Goal: Task Accomplishment & Management: Manage account settings

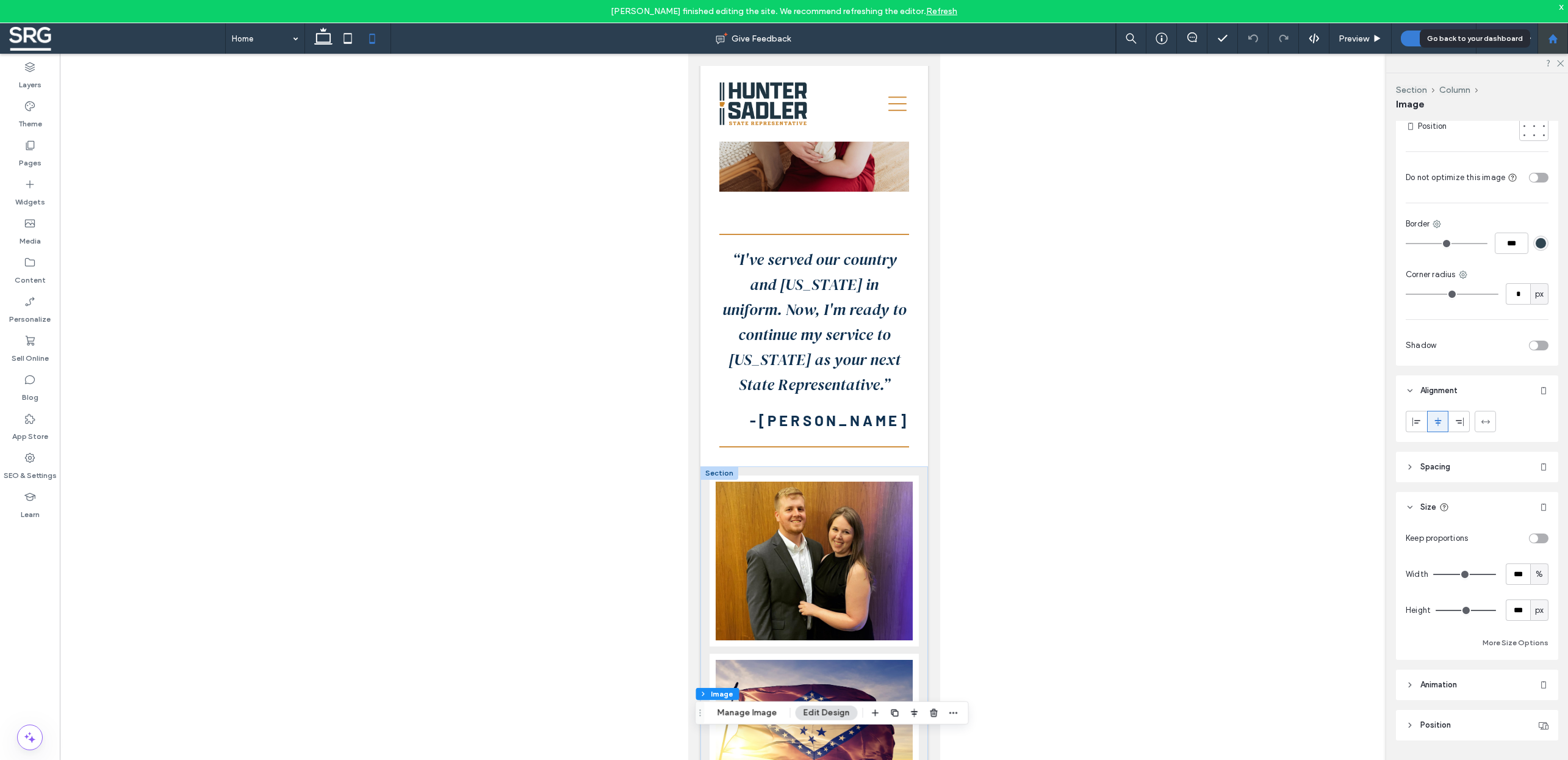
click at [1557, 41] on use at bounding box center [1552, 37] width 9 height 9
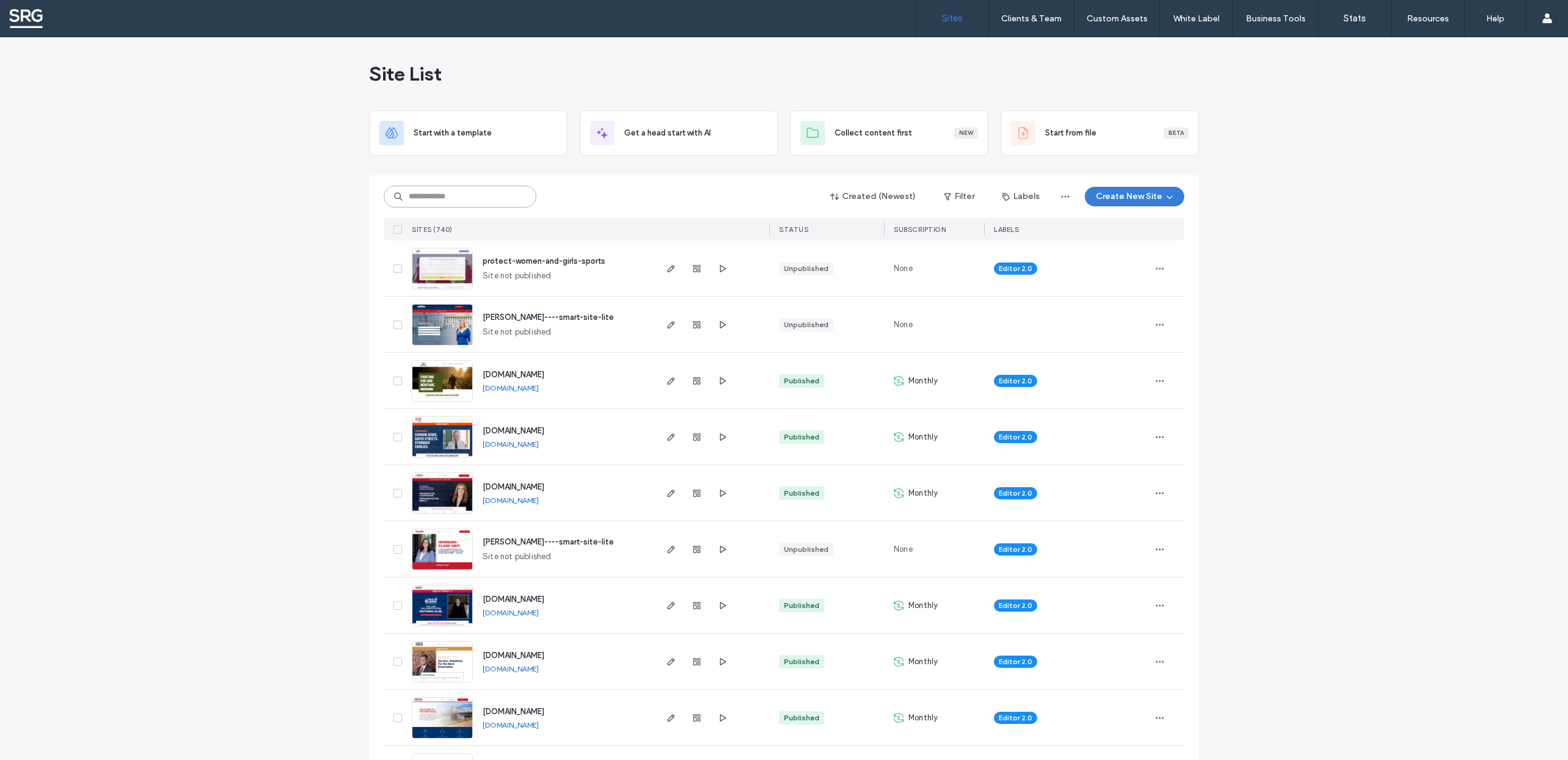
click at [430, 202] on input at bounding box center [460, 196] width 153 height 22
click at [416, 197] on input at bounding box center [460, 196] width 153 height 22
click at [461, 202] on input at bounding box center [460, 196] width 153 height 22
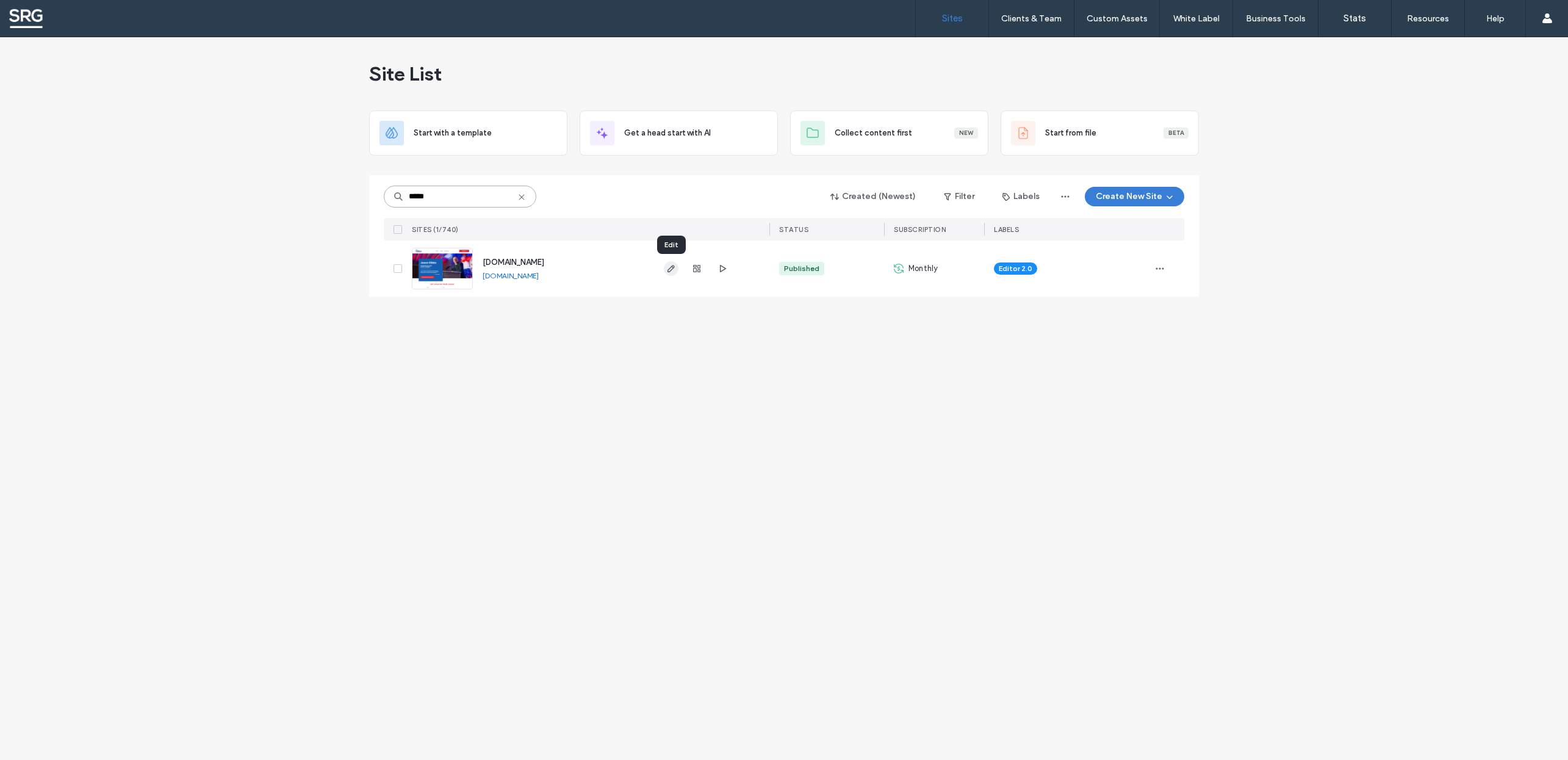
type input "*****"
click at [667, 266] on icon "button" at bounding box center [671, 268] width 10 height 10
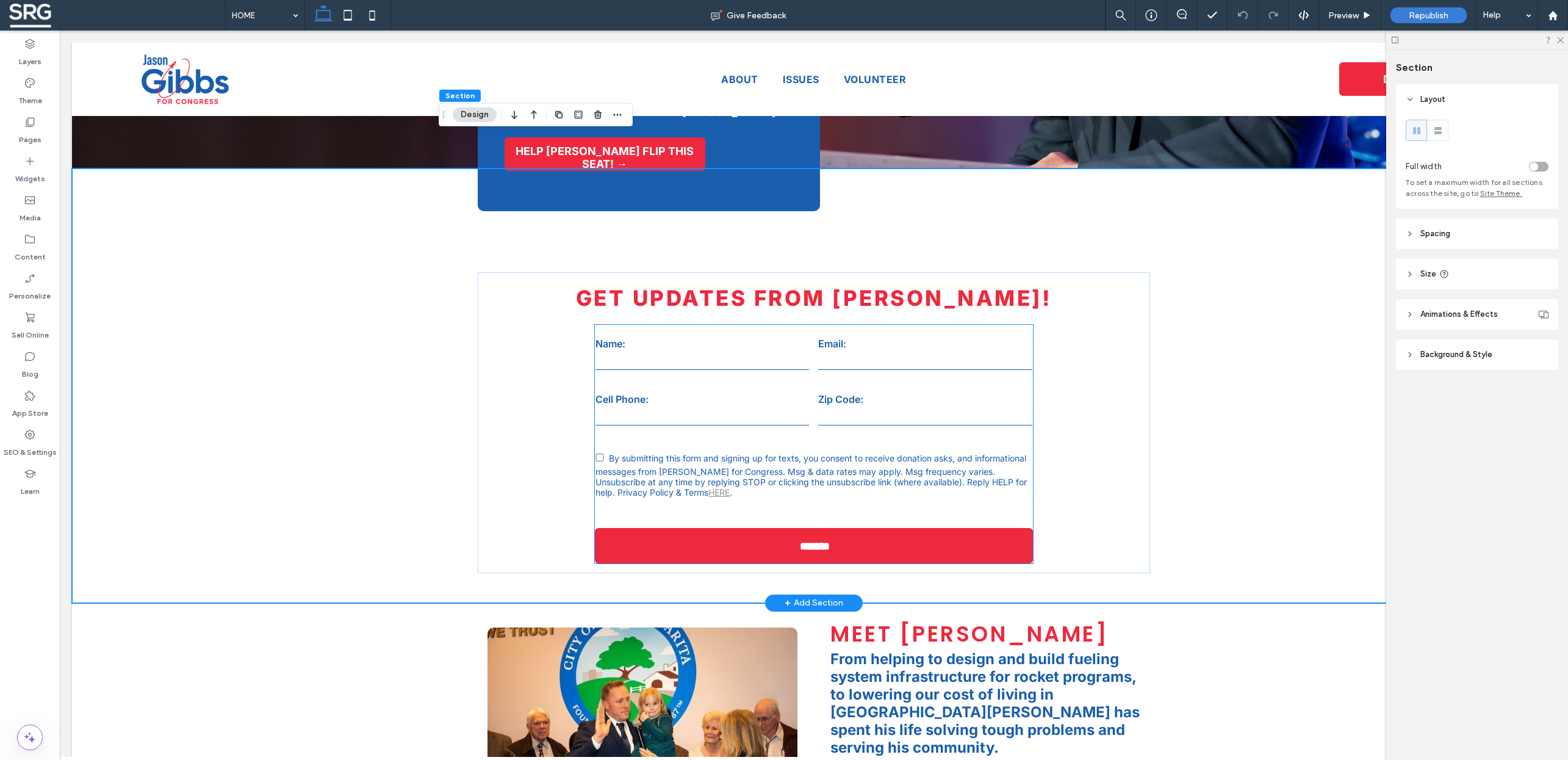
click at [655, 388] on div "Cell Phone:" at bounding box center [702, 409] width 222 height 43
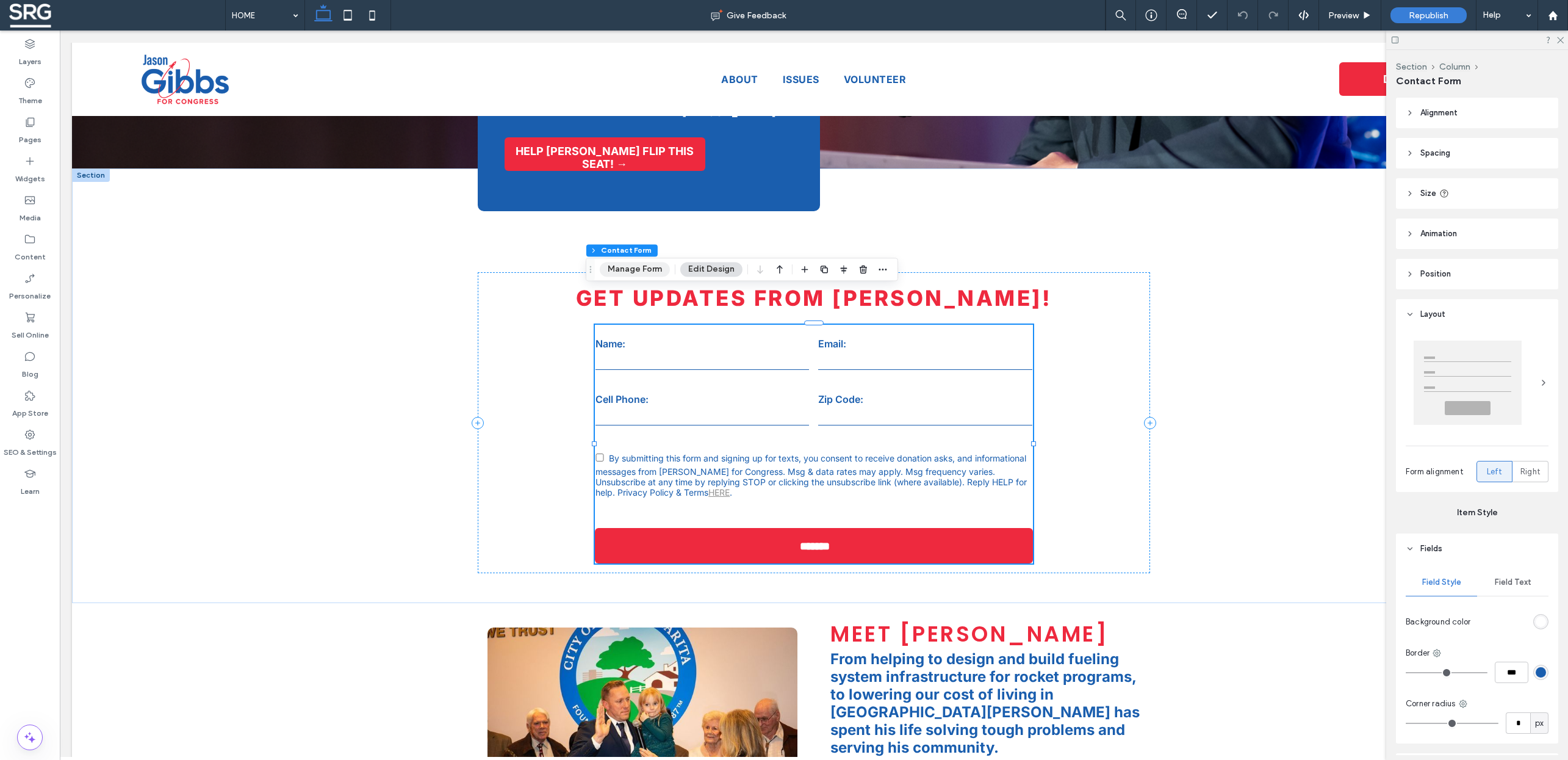
click at [639, 268] on button "Manage Form" at bounding box center [636, 268] width 71 height 15
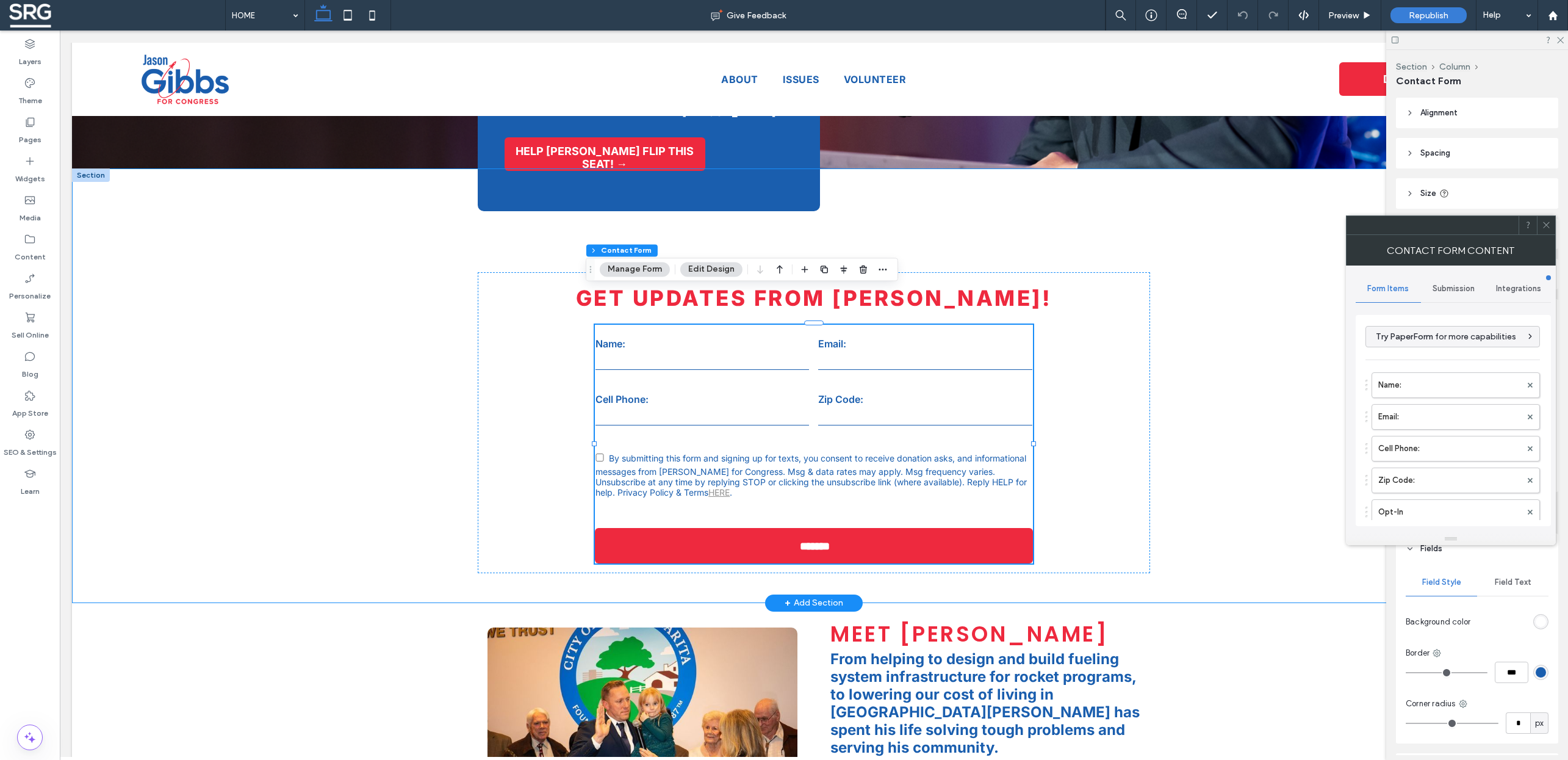
type input "*******"
type input "**********"
click at [1454, 285] on span "Submission" at bounding box center [1453, 289] width 42 height 10
click at [1426, 348] on label "New submission notification" at bounding box center [1453, 346] width 163 height 24
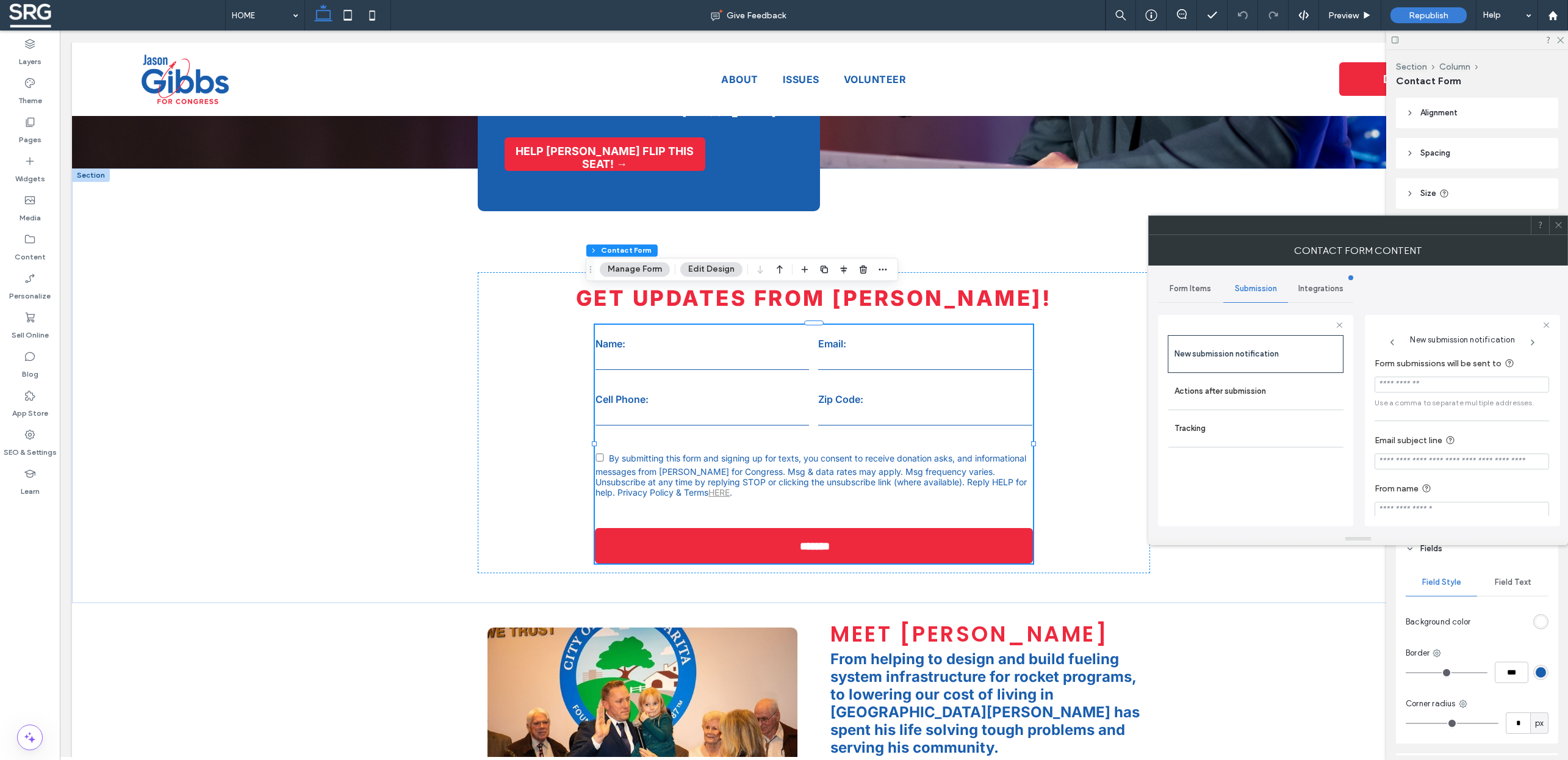
click at [1325, 284] on span "Integrations" at bounding box center [1321, 289] width 45 height 10
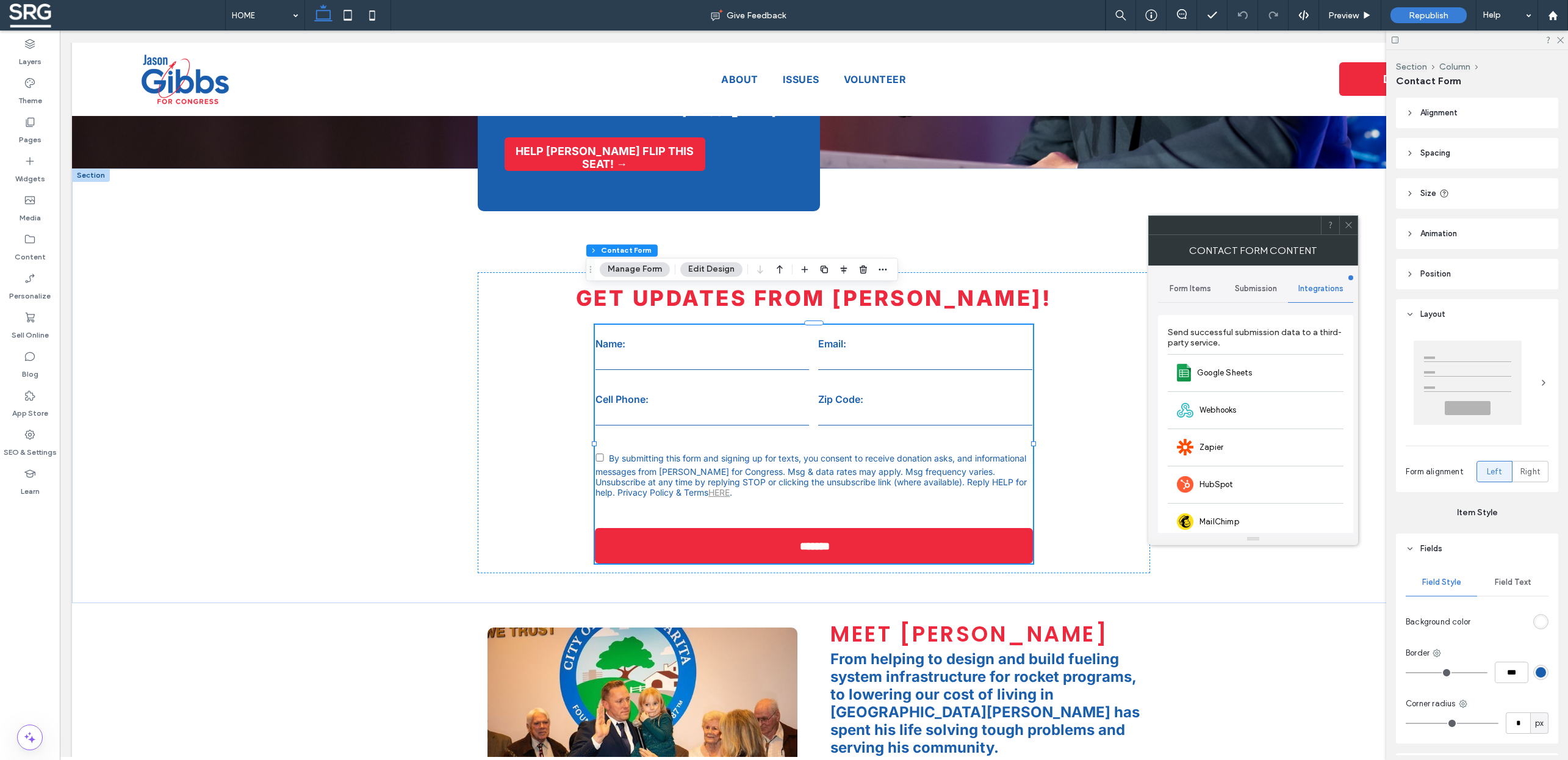
scroll to position [96, 0]
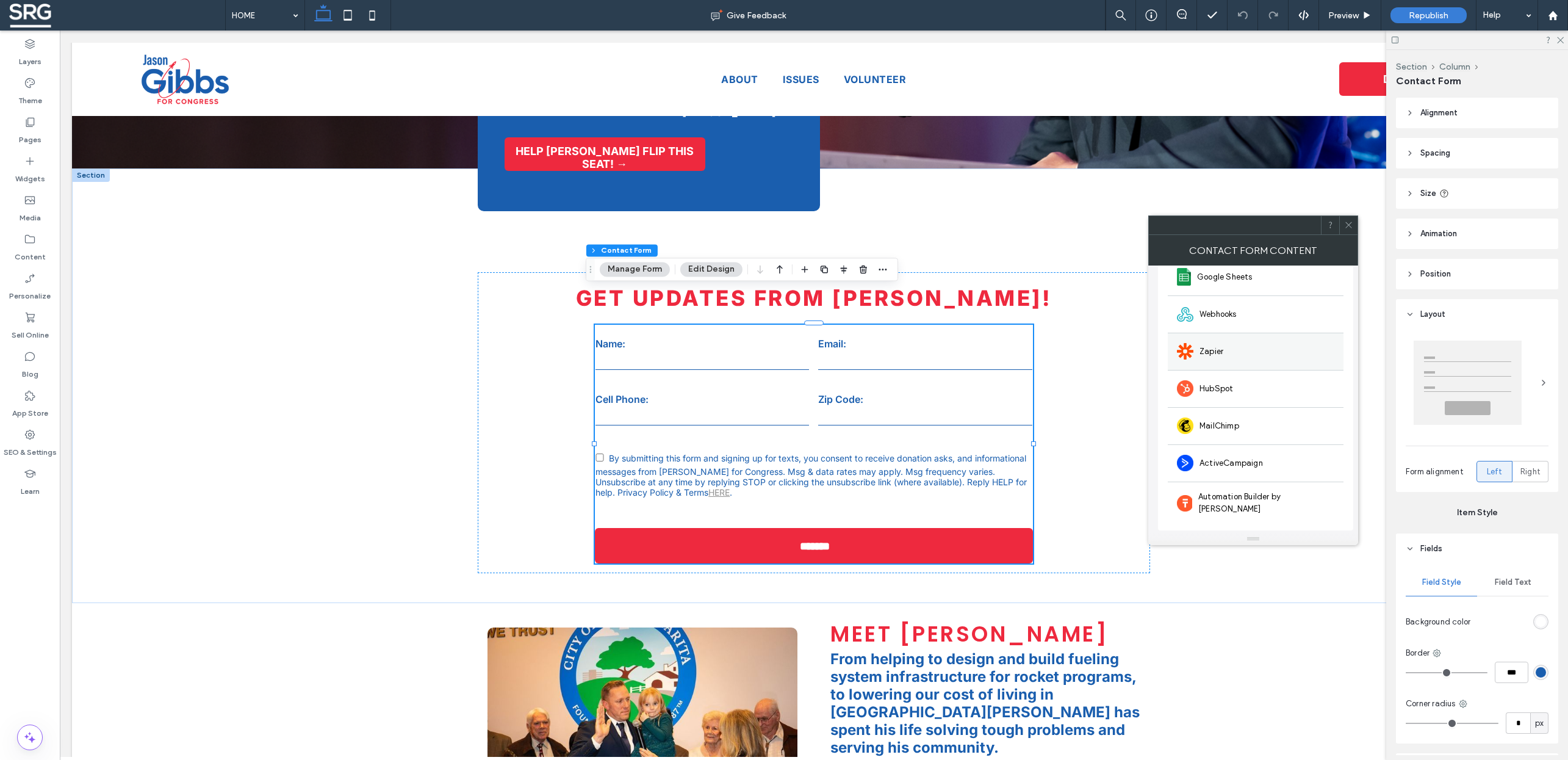
click at [1259, 365] on div "Zapier" at bounding box center [1256, 352] width 175 height 37
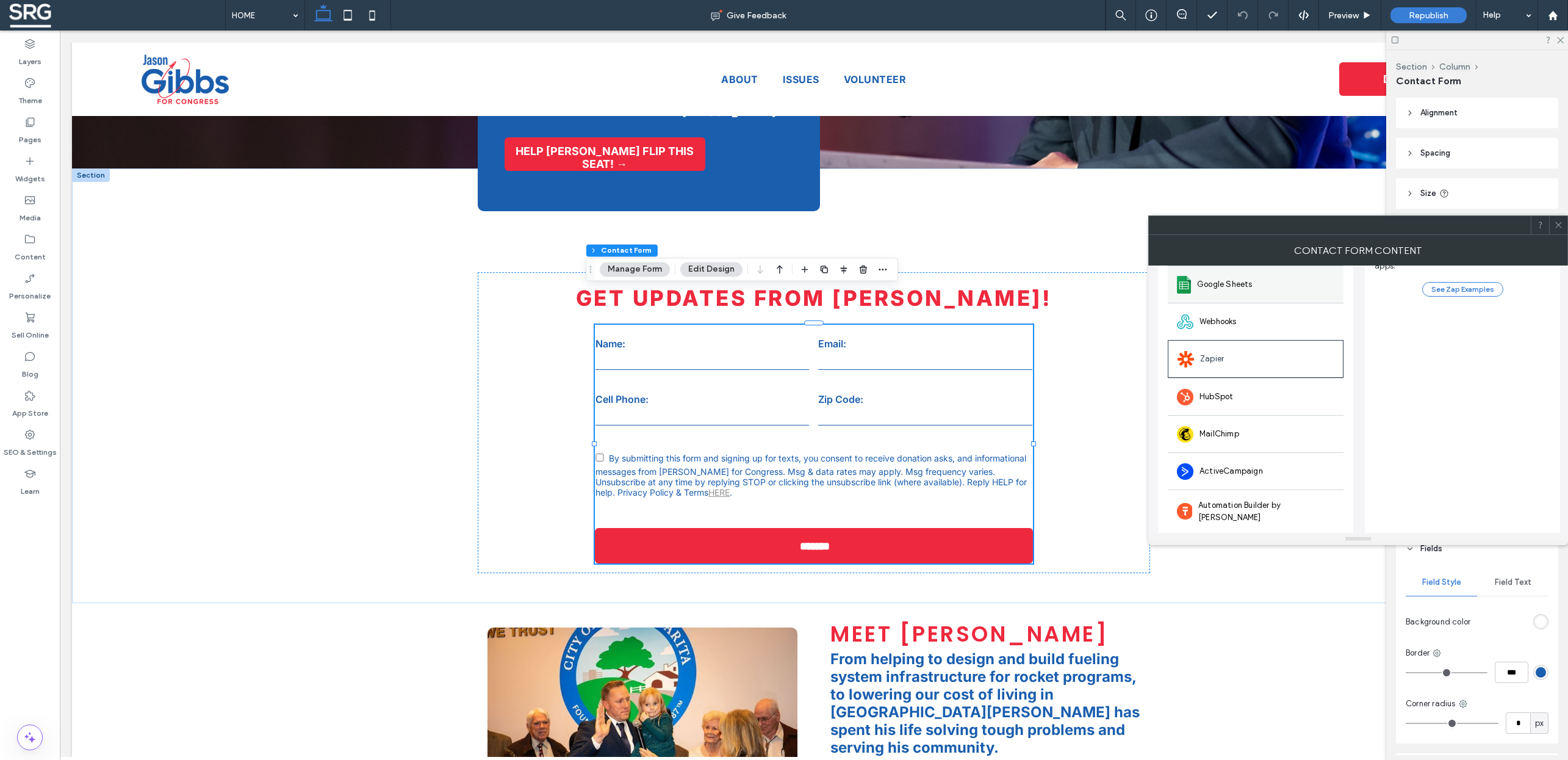
scroll to position [0, 0]
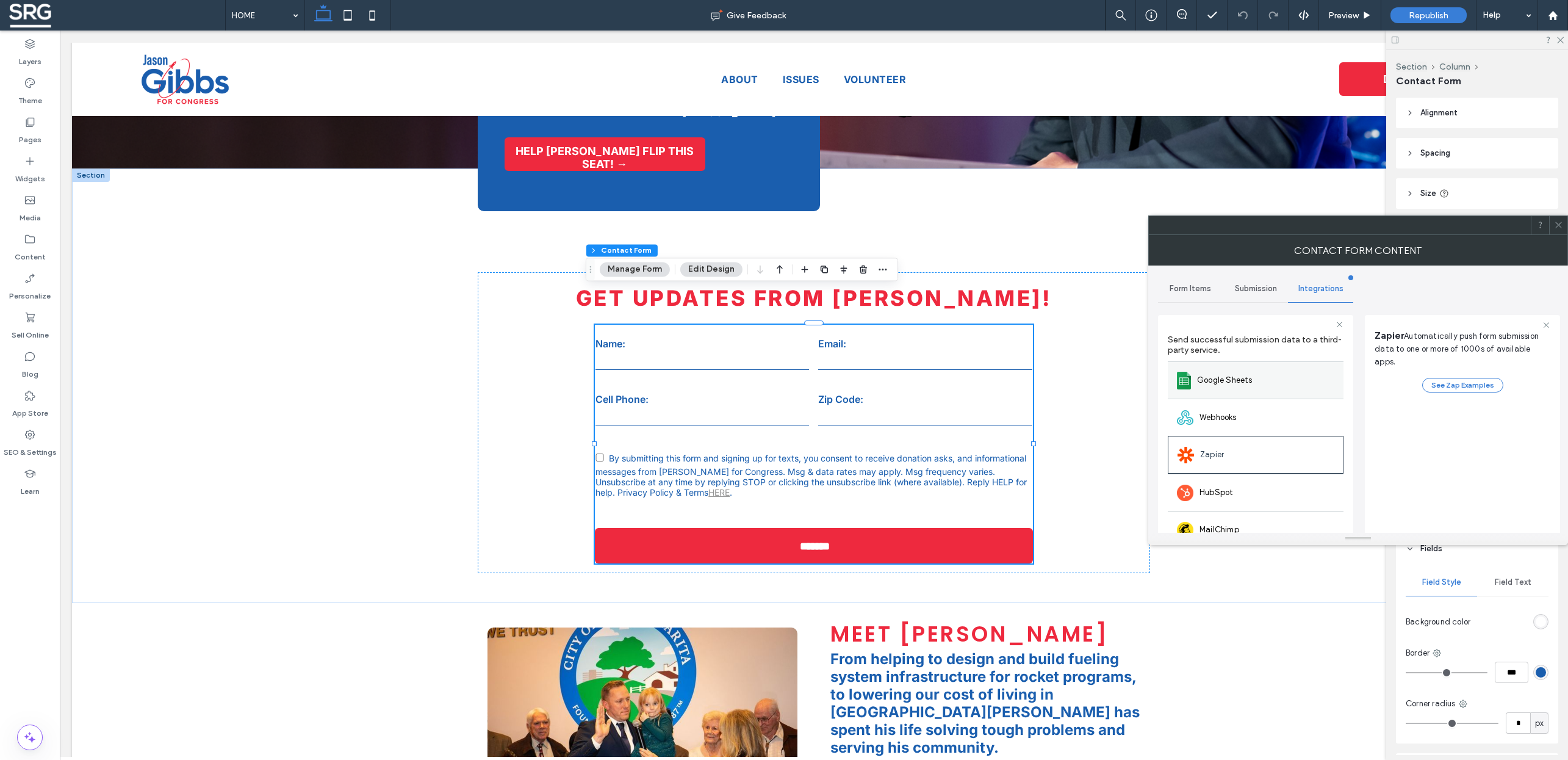
click at [1241, 378] on span "Google Sheets" at bounding box center [1225, 380] width 56 height 12
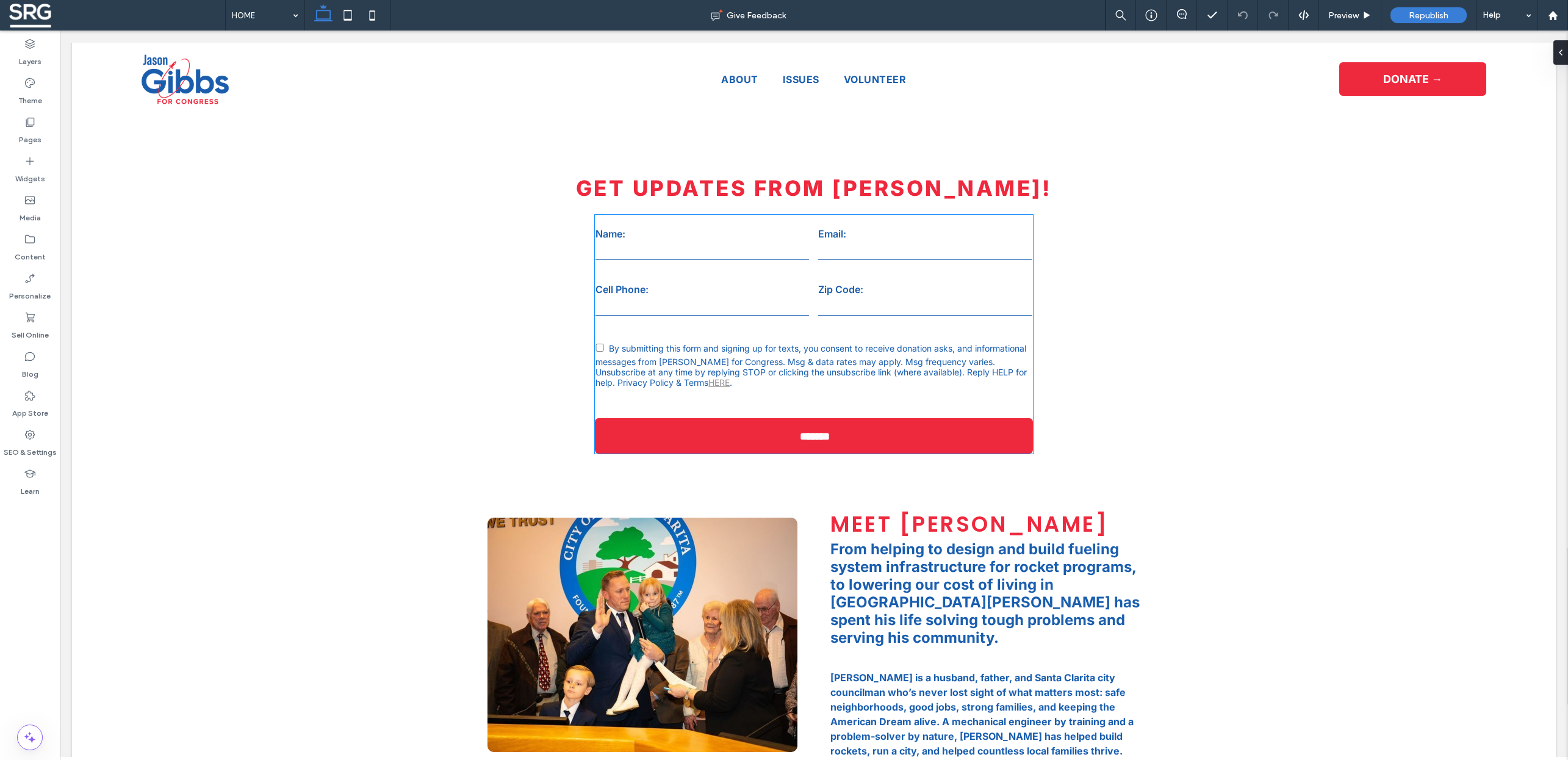
scroll to position [517, 0]
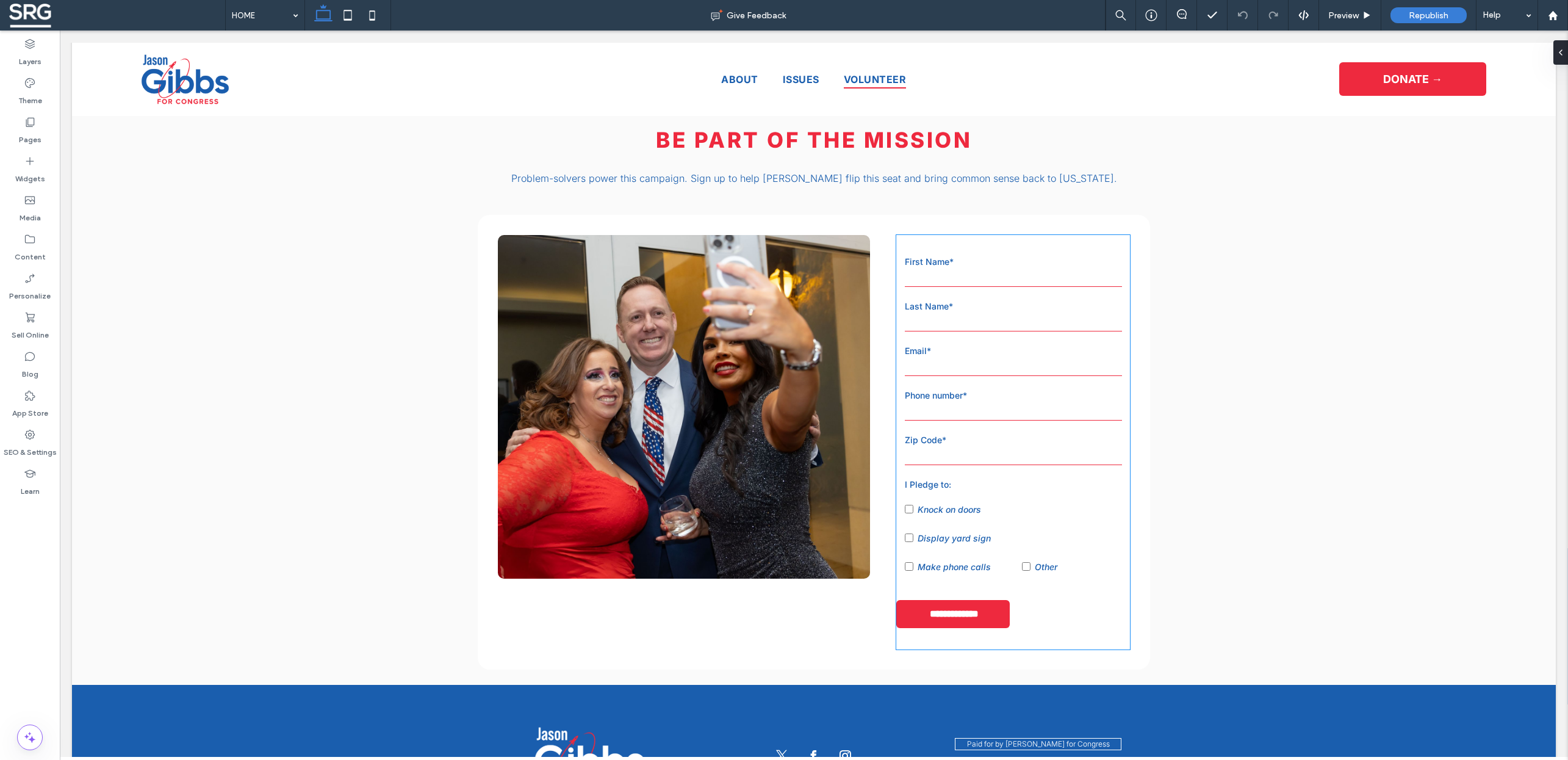
click at [1014, 357] on input "email" at bounding box center [1014, 366] width 217 height 19
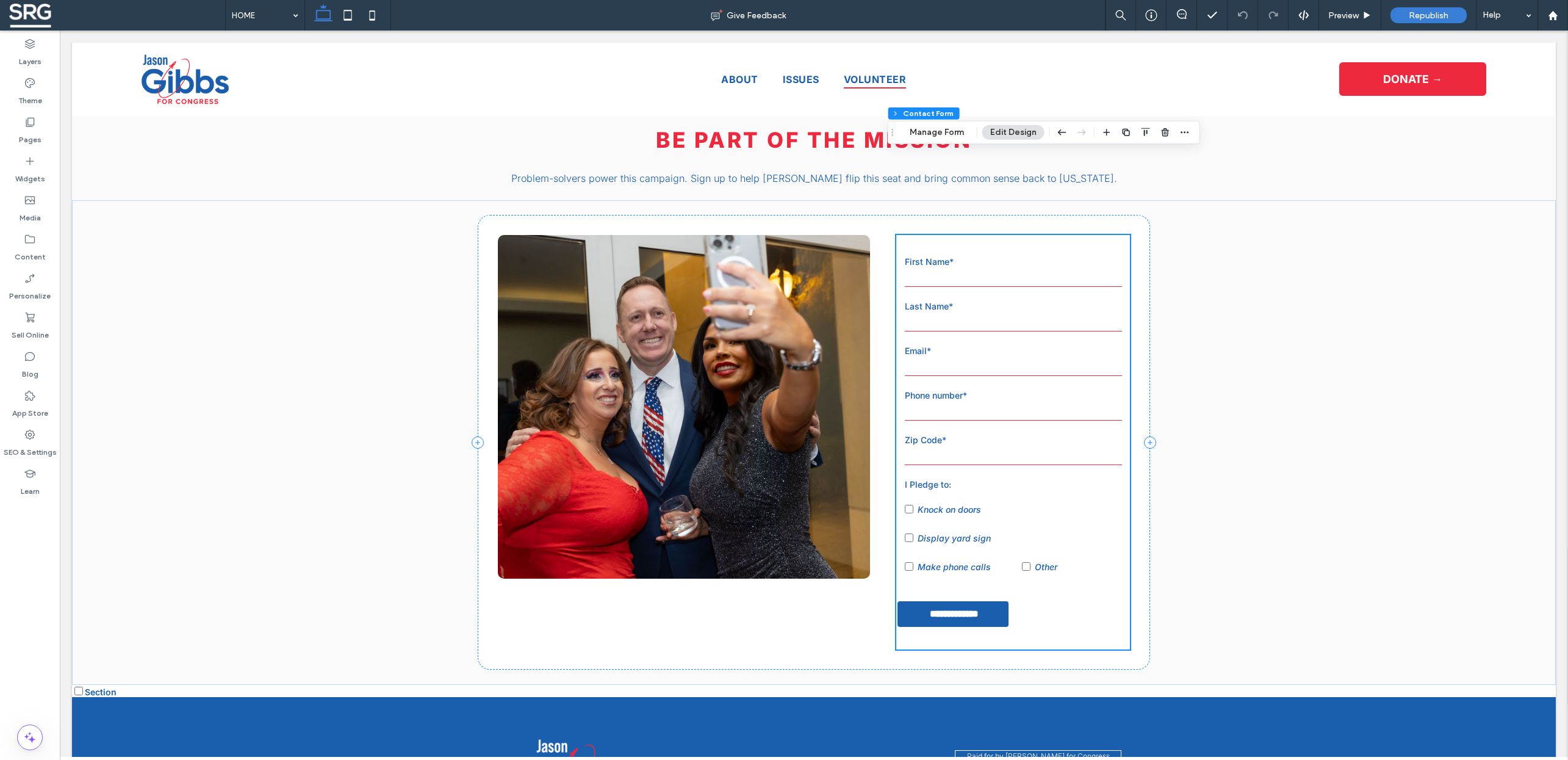
scroll to position [2363, 0]
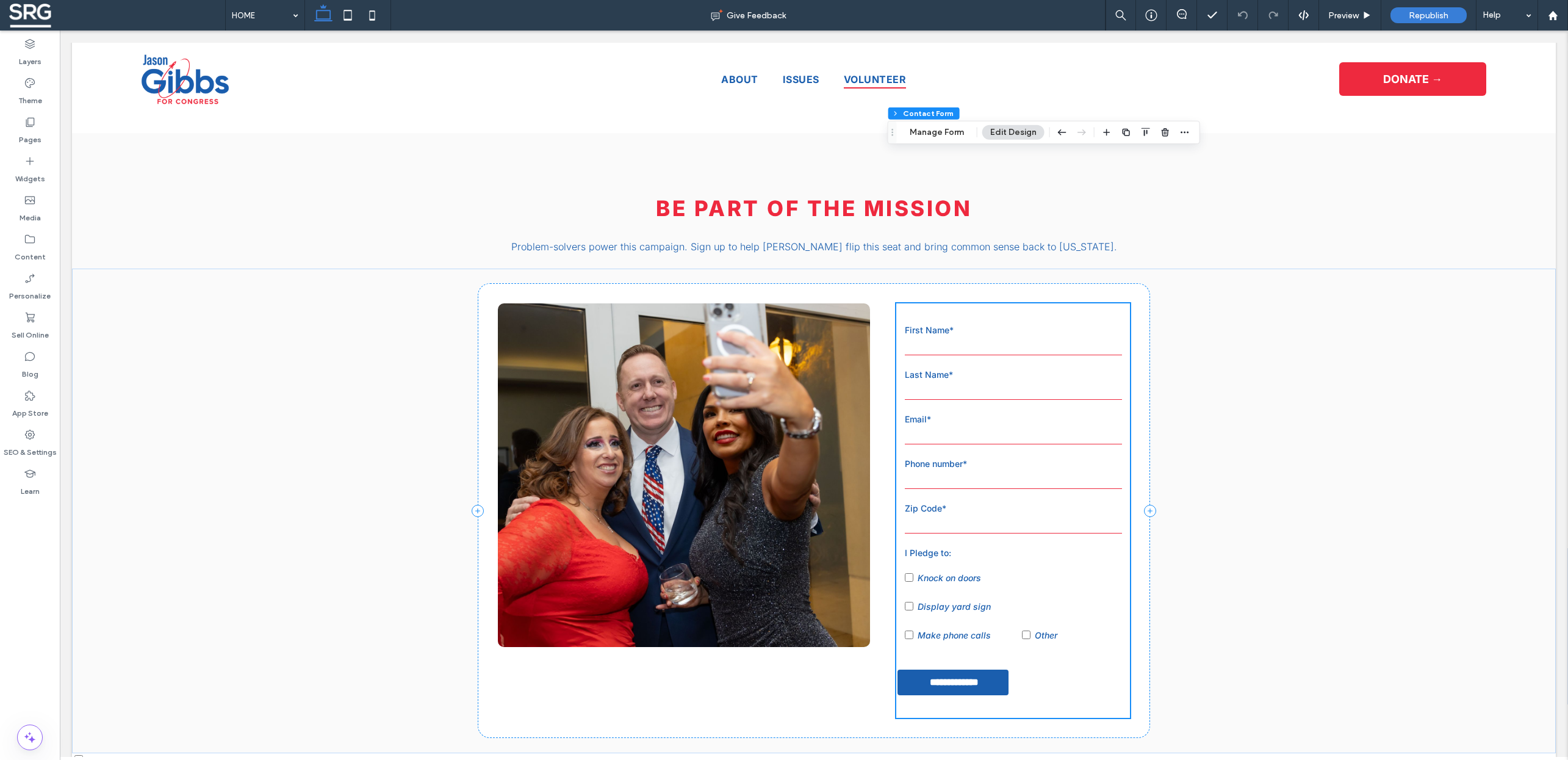
type input "*"
type input "***"
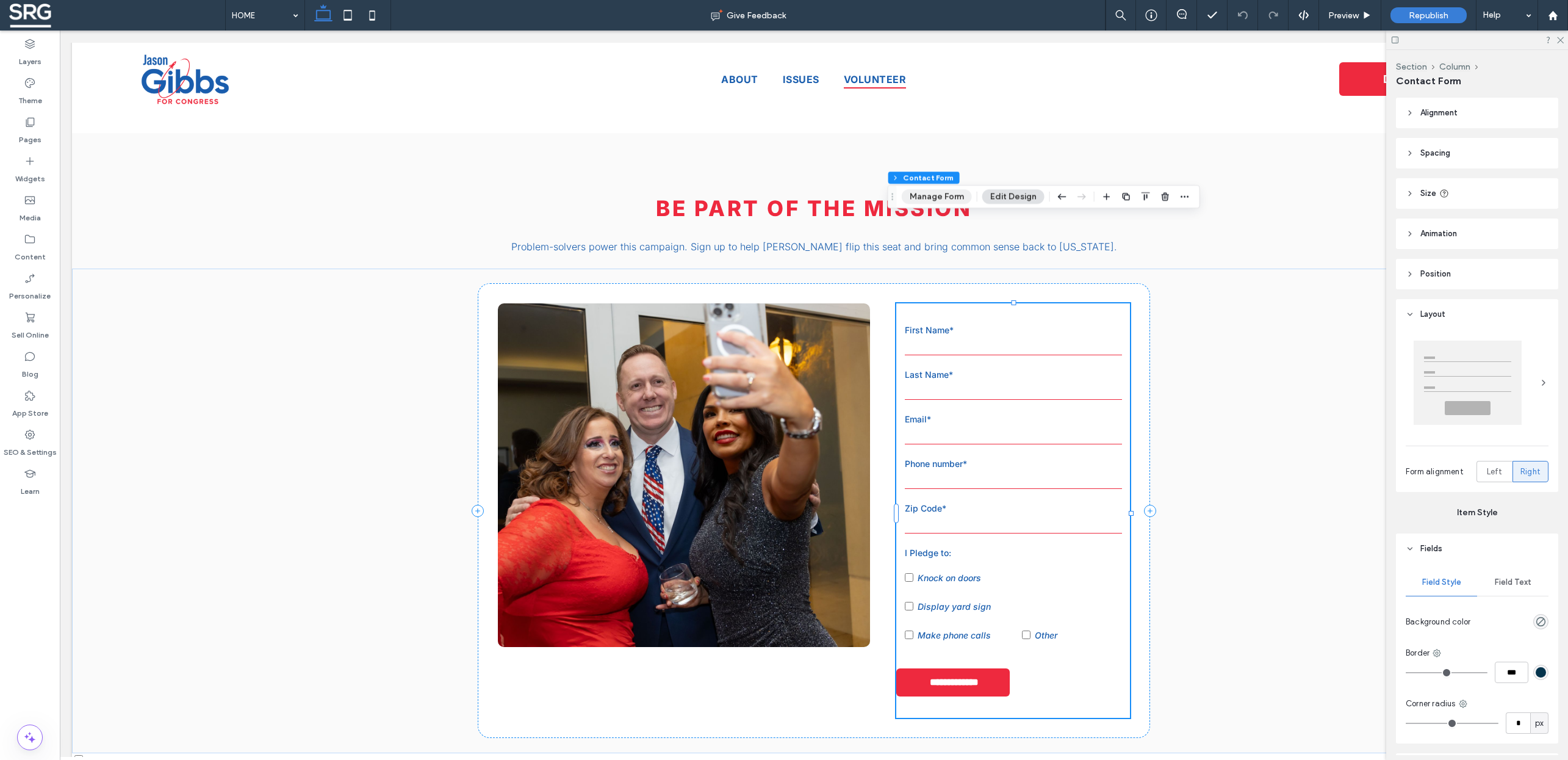
click at [940, 197] on button "Manage Form" at bounding box center [937, 196] width 71 height 15
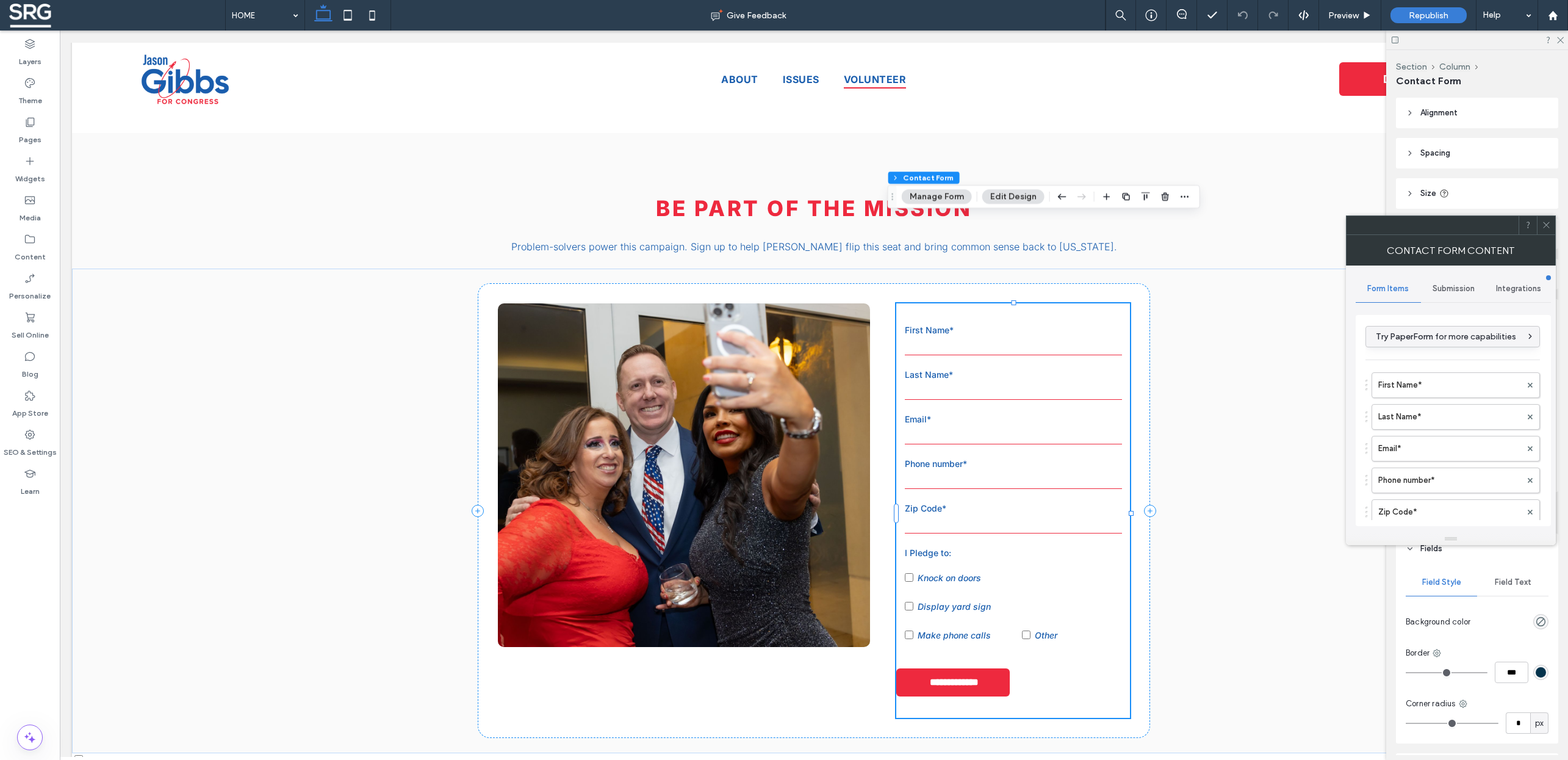
type input "**********"
click at [1454, 290] on span "Submission" at bounding box center [1453, 289] width 42 height 10
click at [1458, 351] on label "New submission notification" at bounding box center [1453, 346] width 163 height 24
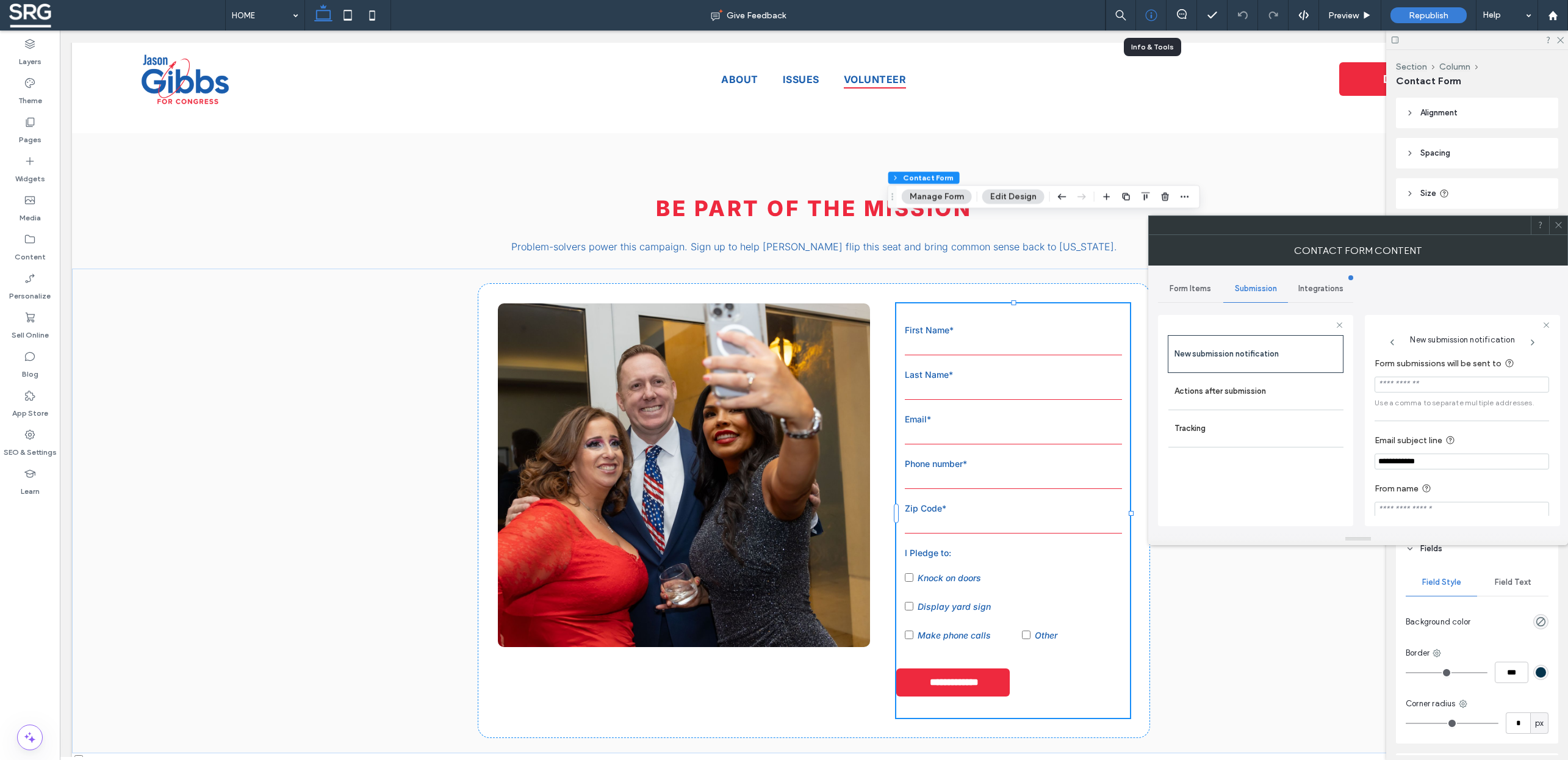
click at [1147, 9] on icon at bounding box center [1152, 15] width 12 height 12
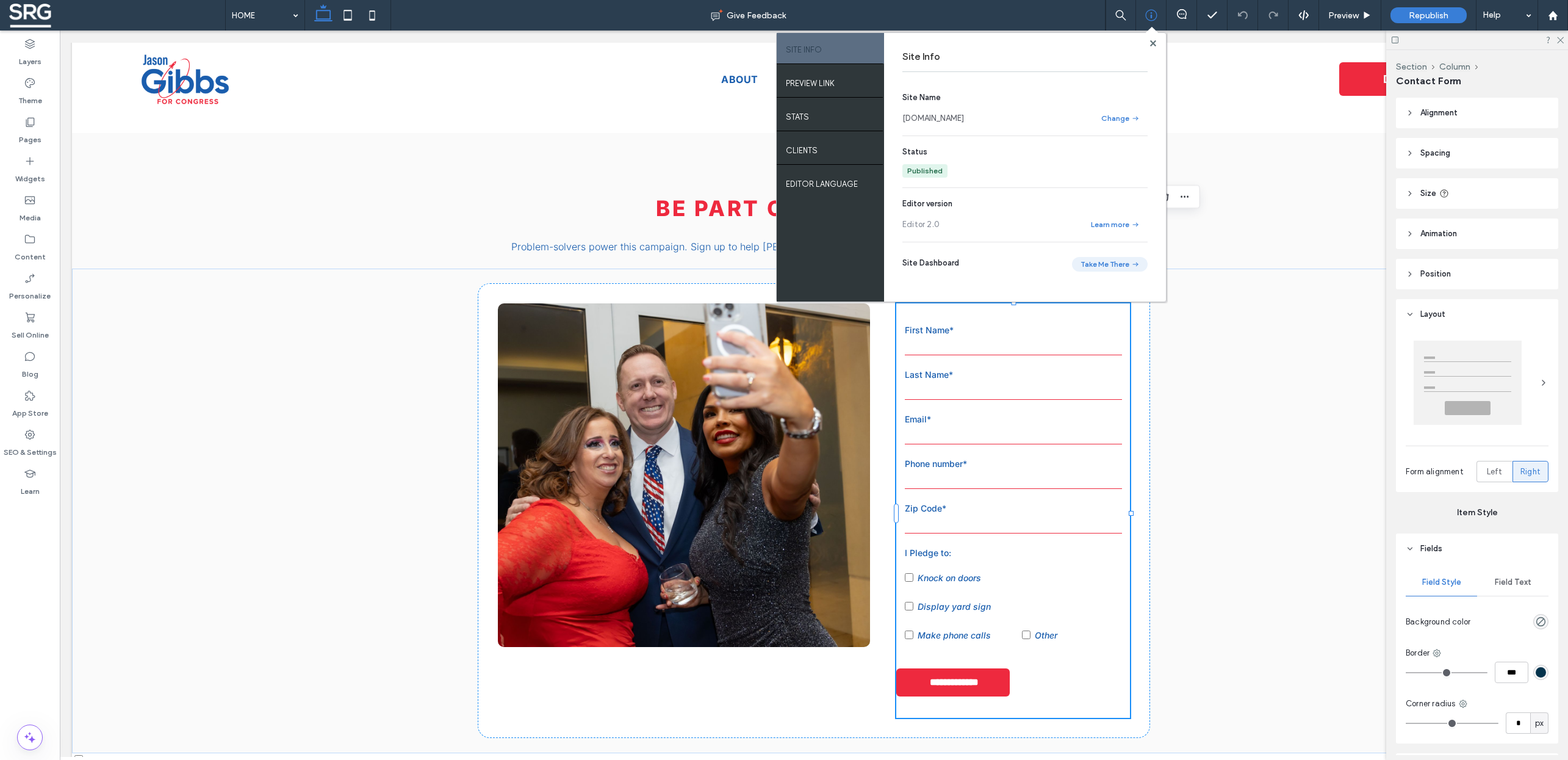
click at [1129, 267] on button "Take Me There" at bounding box center [1110, 263] width 75 height 15
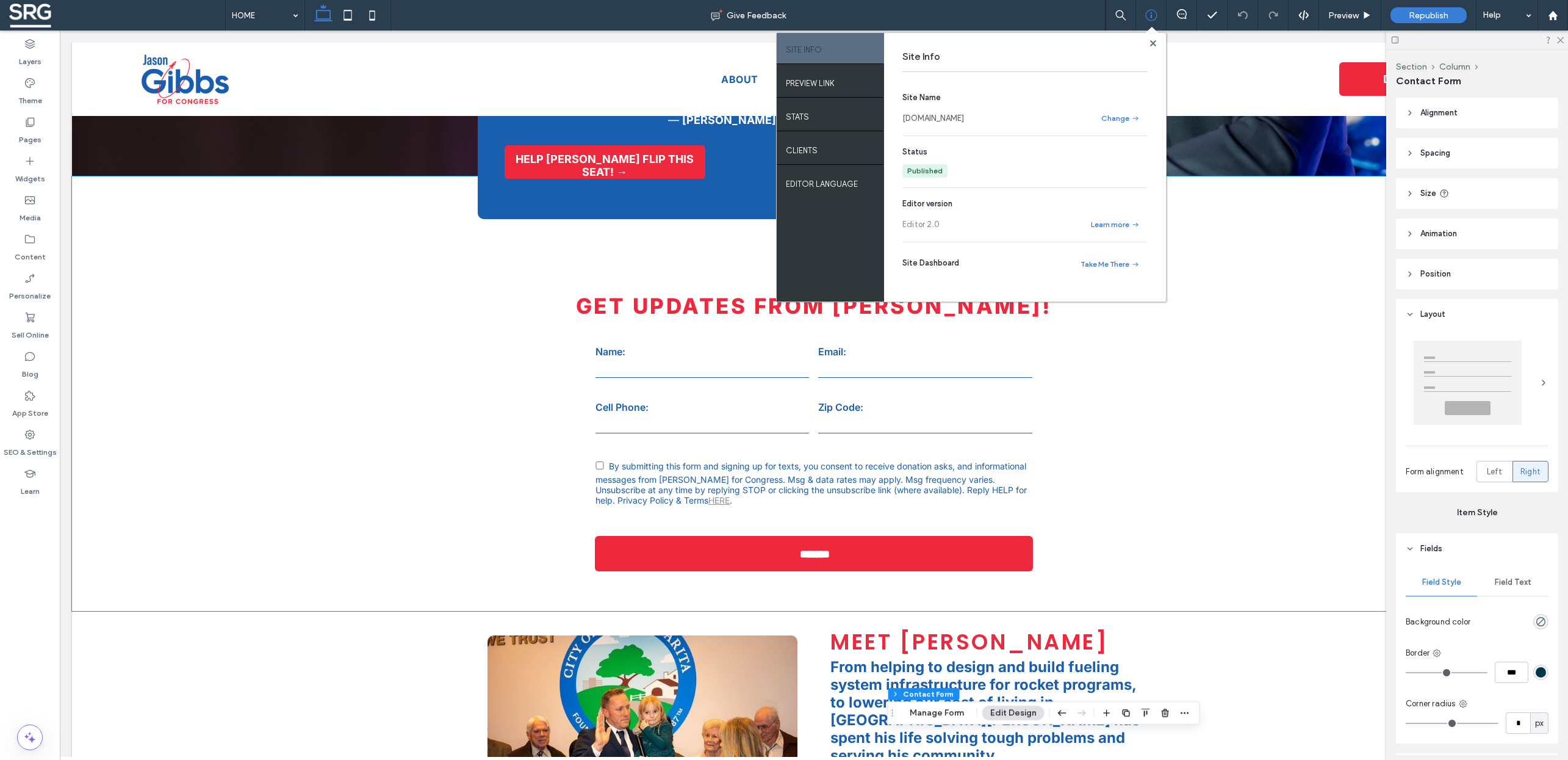
scroll to position [147, 0]
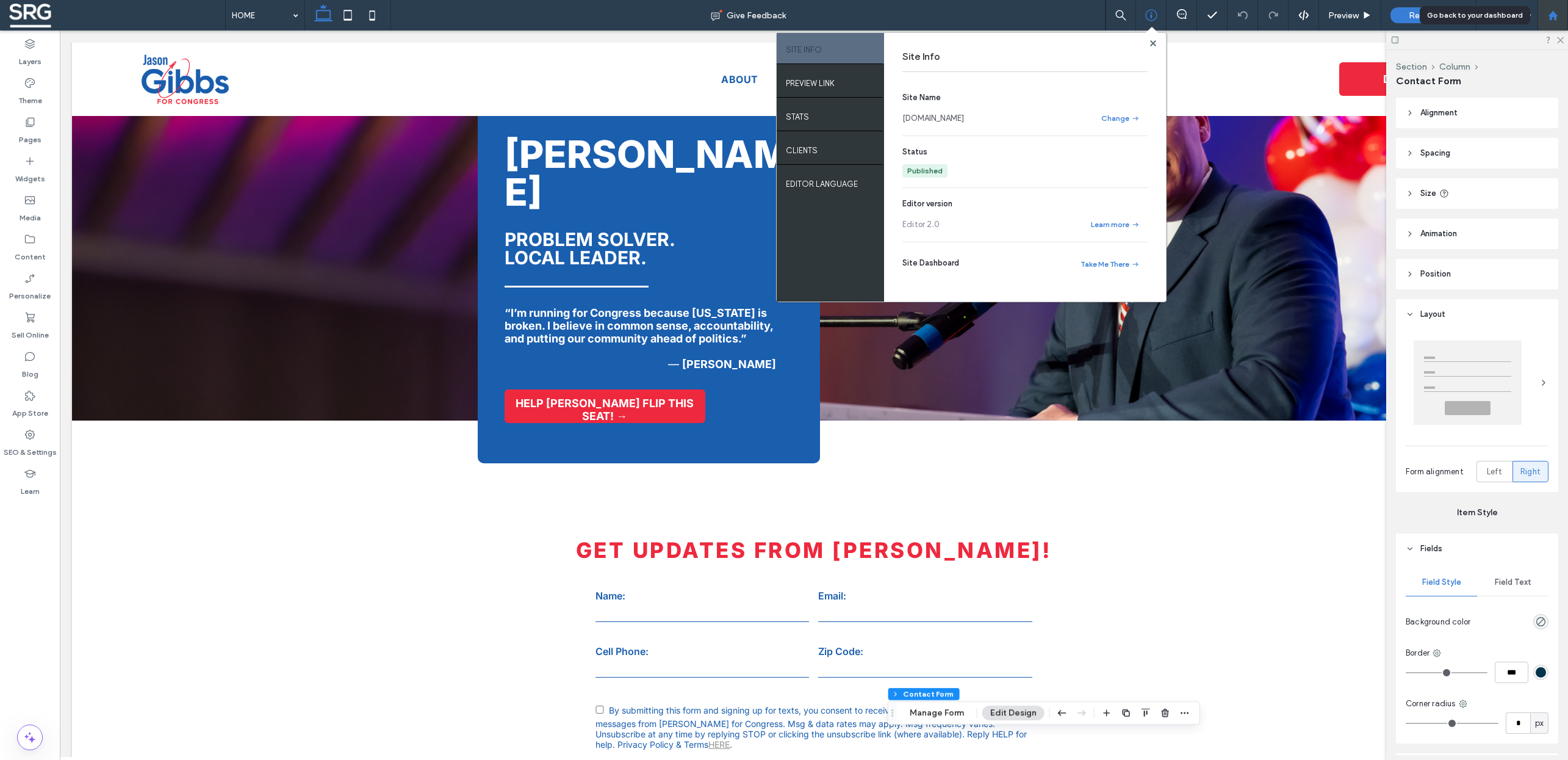
click at [1552, 15] on use at bounding box center [1552, 15] width 9 height 9
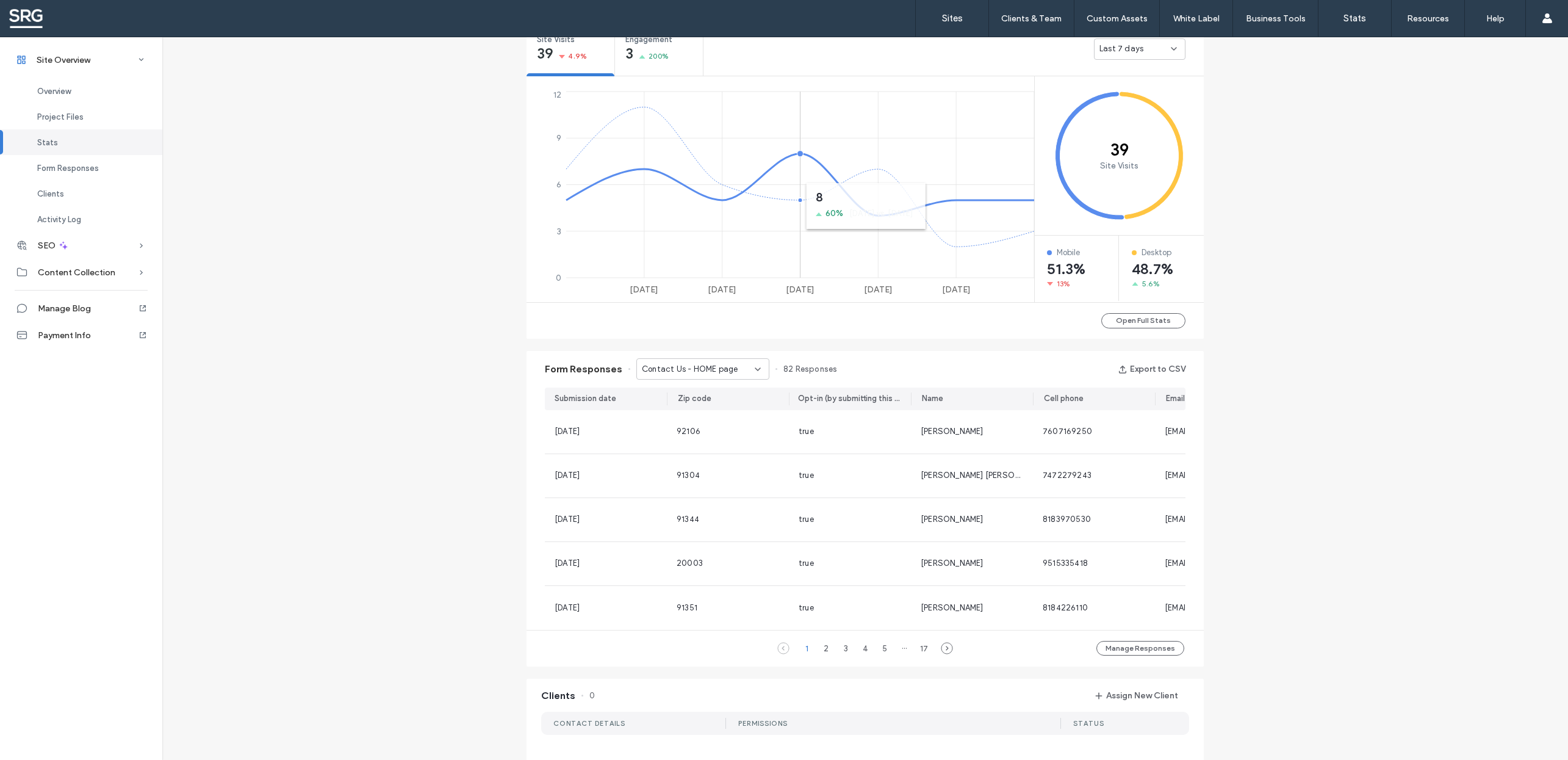
scroll to position [529, 0]
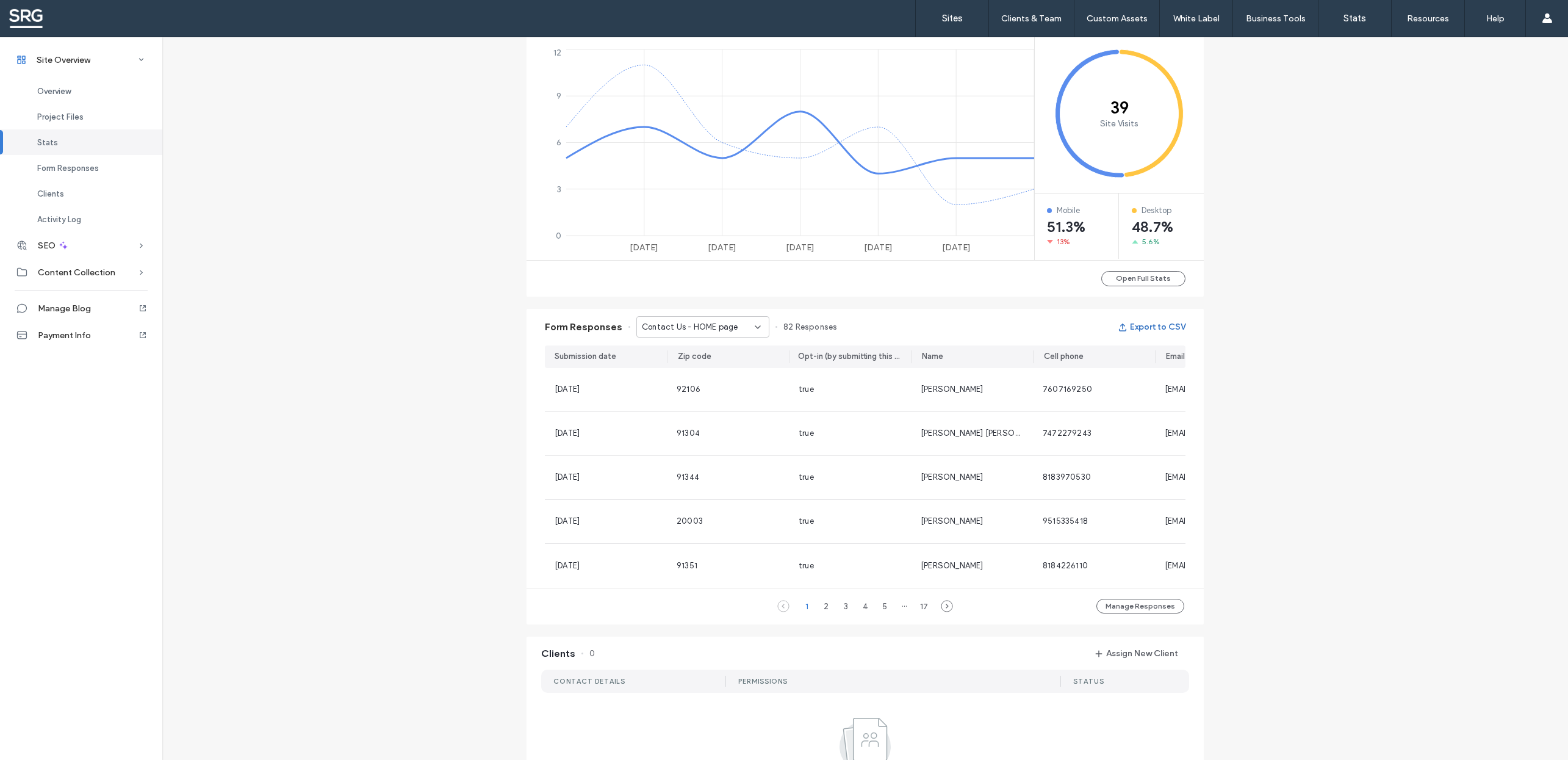
click at [1154, 326] on button "Export to CSV" at bounding box center [1152, 327] width 68 height 20
click at [753, 329] on icon at bounding box center [758, 327] width 10 height 10
click at [729, 370] on span "Contact Us - HOME page" at bounding box center [684, 369] width 96 height 12
click at [741, 326] on div "Contact Us - HOME page" at bounding box center [698, 327] width 113 height 12
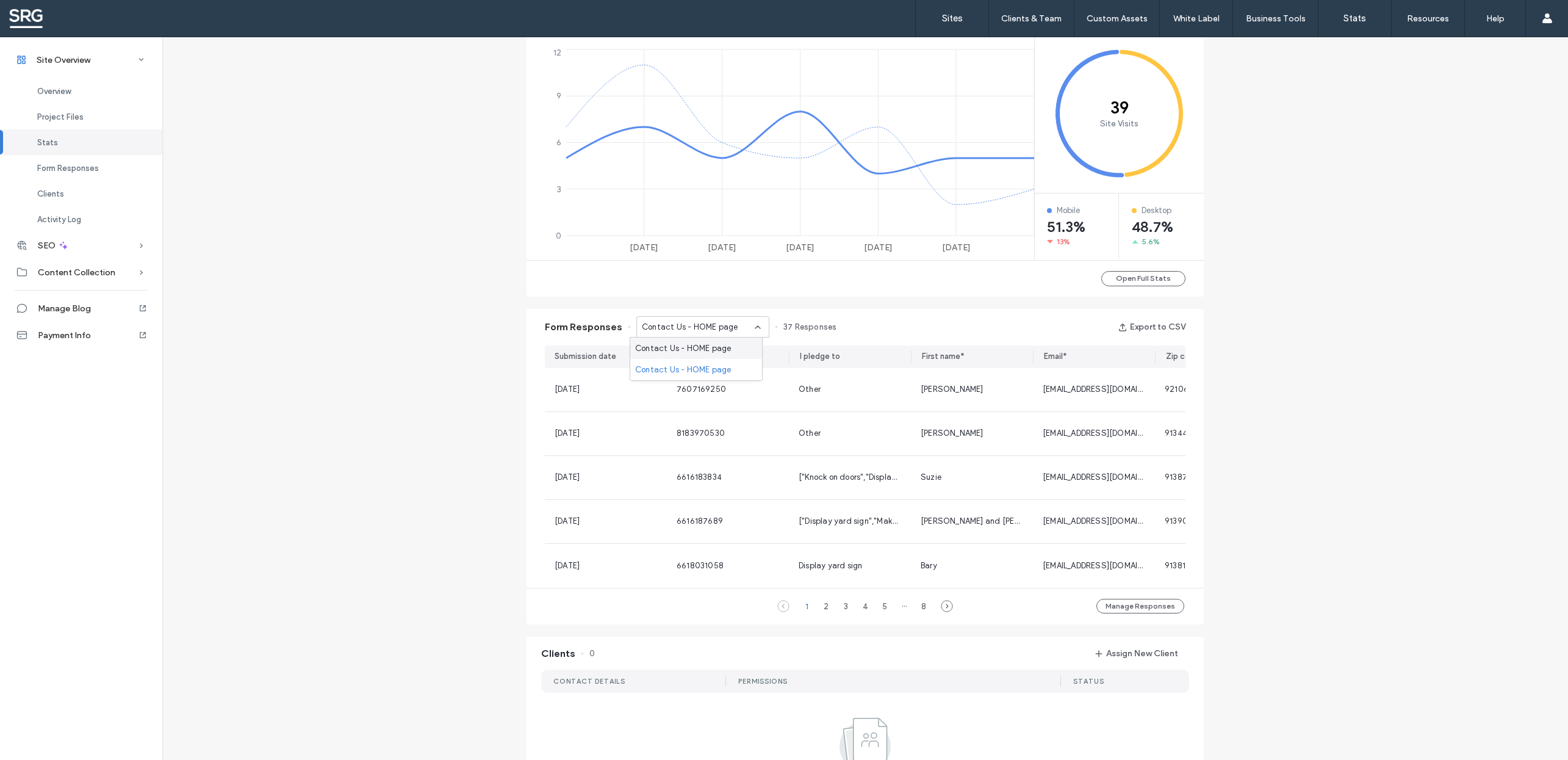
click at [695, 344] on span "Contact Us - HOME page" at bounding box center [684, 349] width 96 height 12
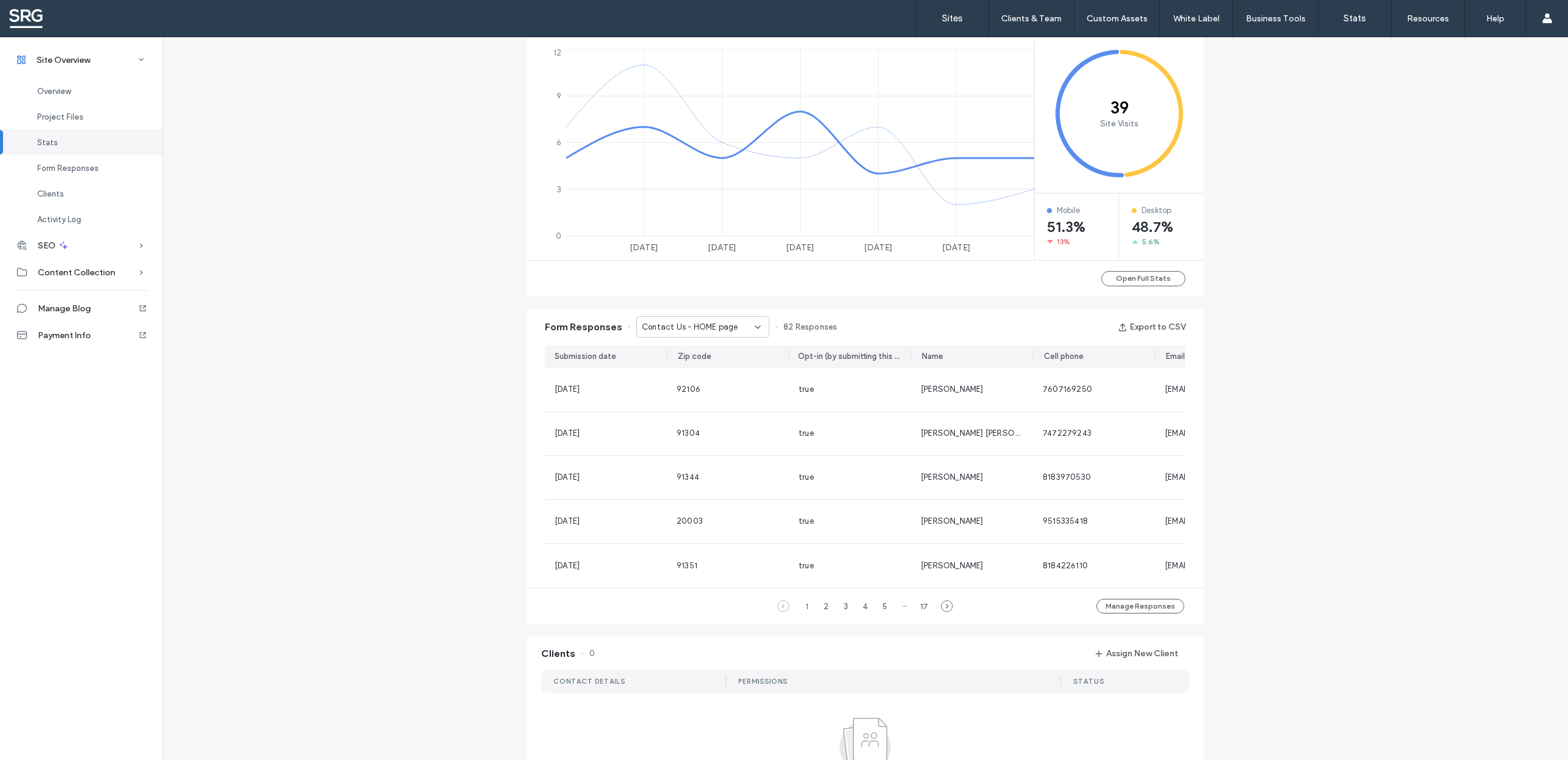
click at [753, 329] on icon at bounding box center [758, 327] width 10 height 10
click at [718, 373] on span "Contact Us - HOME page" at bounding box center [684, 369] width 96 height 12
click at [1133, 324] on button "Export to CSV" at bounding box center [1152, 327] width 68 height 20
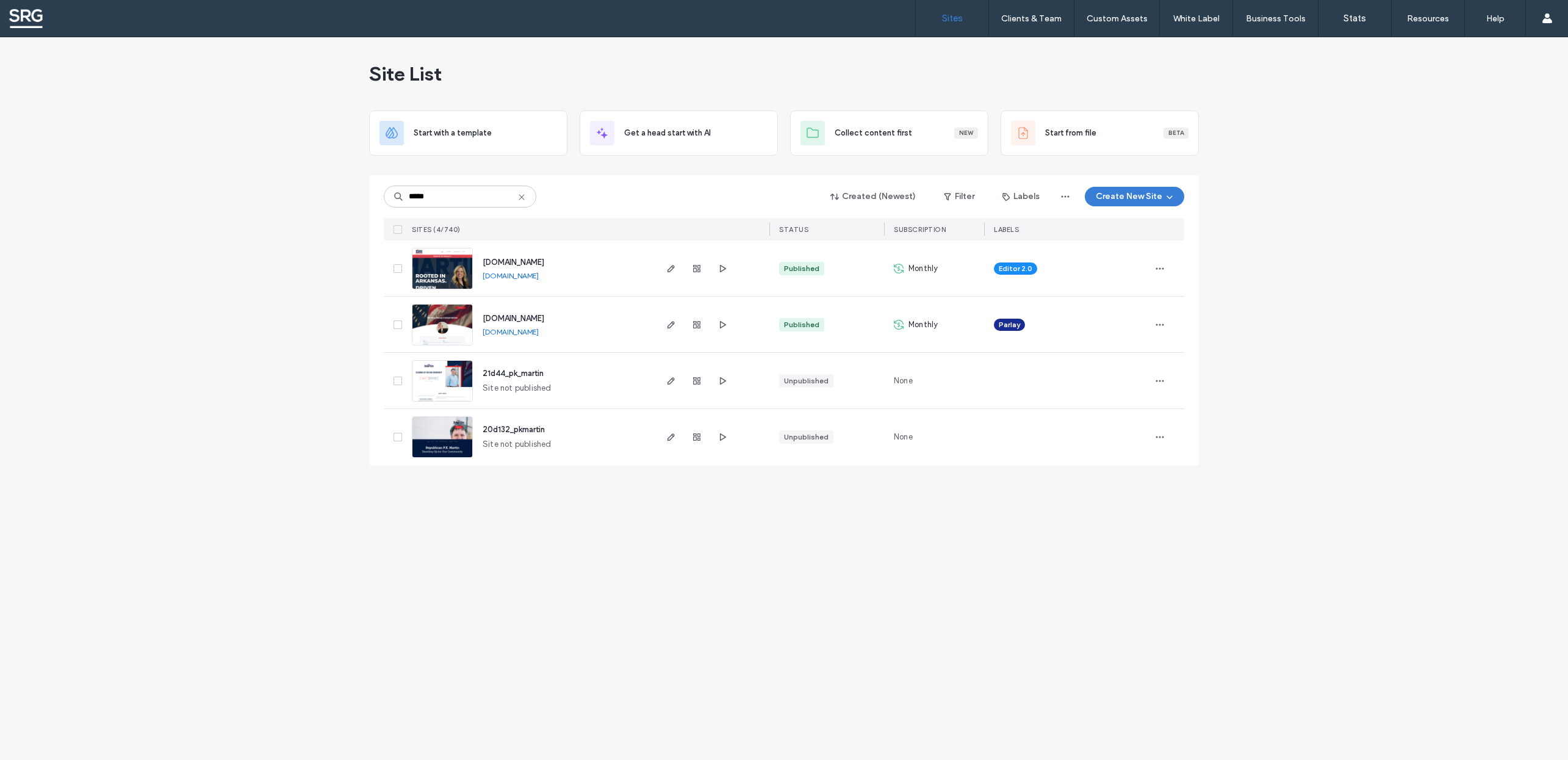
type input "*****"
click at [523, 261] on span "www.mischaforarkansas.com" at bounding box center [513, 261] width 62 height 9
